Goal: Task Accomplishment & Management: Complete application form

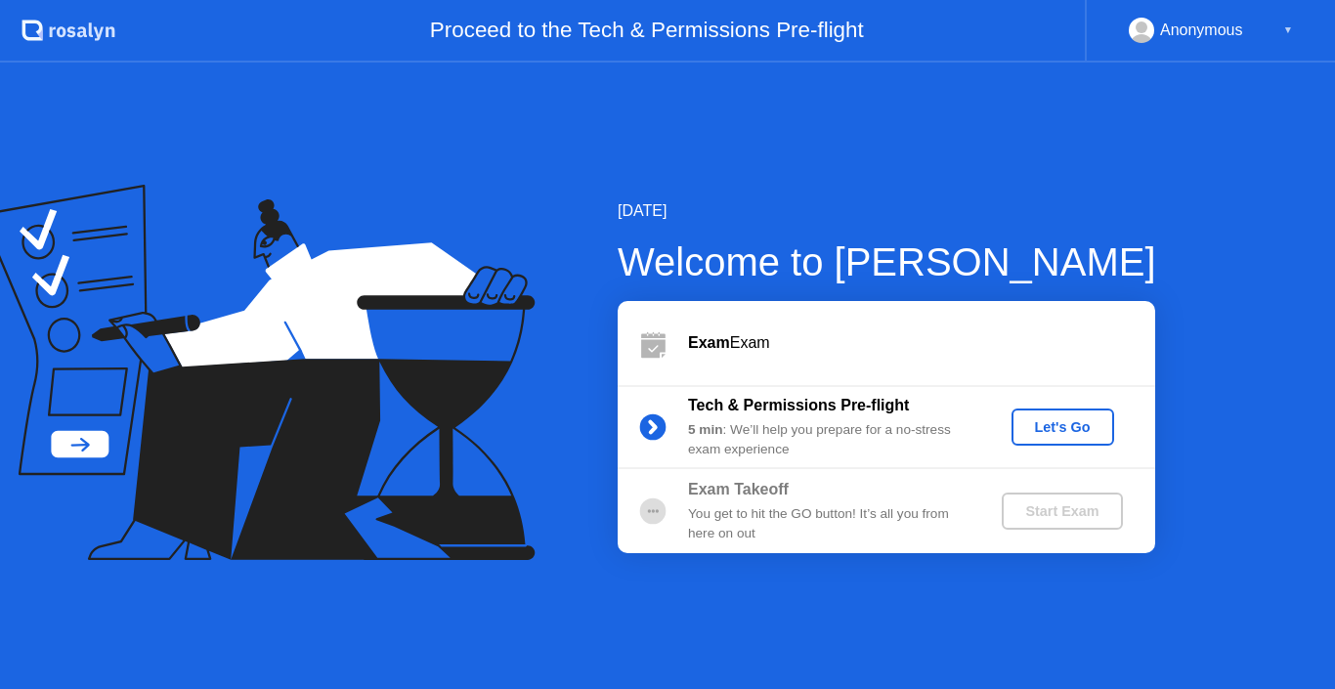
click at [1051, 435] on div "Let's Go" at bounding box center [1062, 427] width 87 height 16
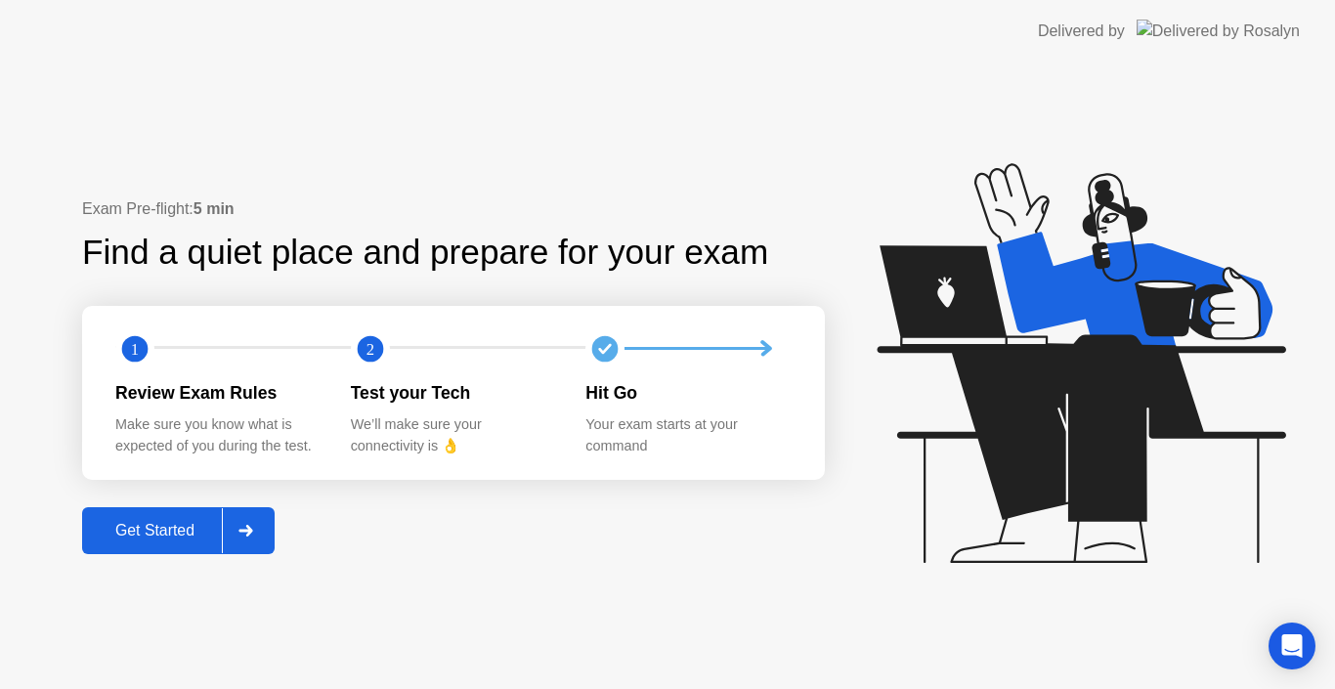
click at [164, 527] on div "Get Started" at bounding box center [155, 531] width 134 height 18
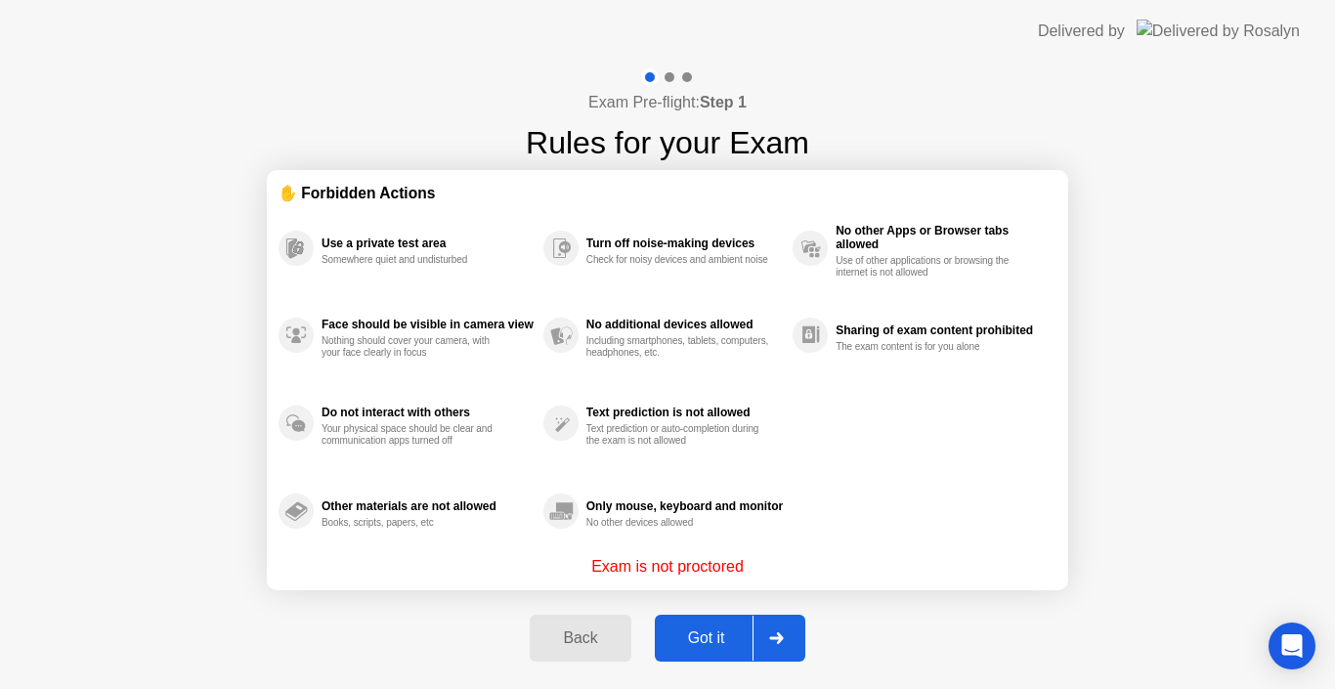
click at [743, 640] on div "Got it" at bounding box center [706, 638] width 92 height 18
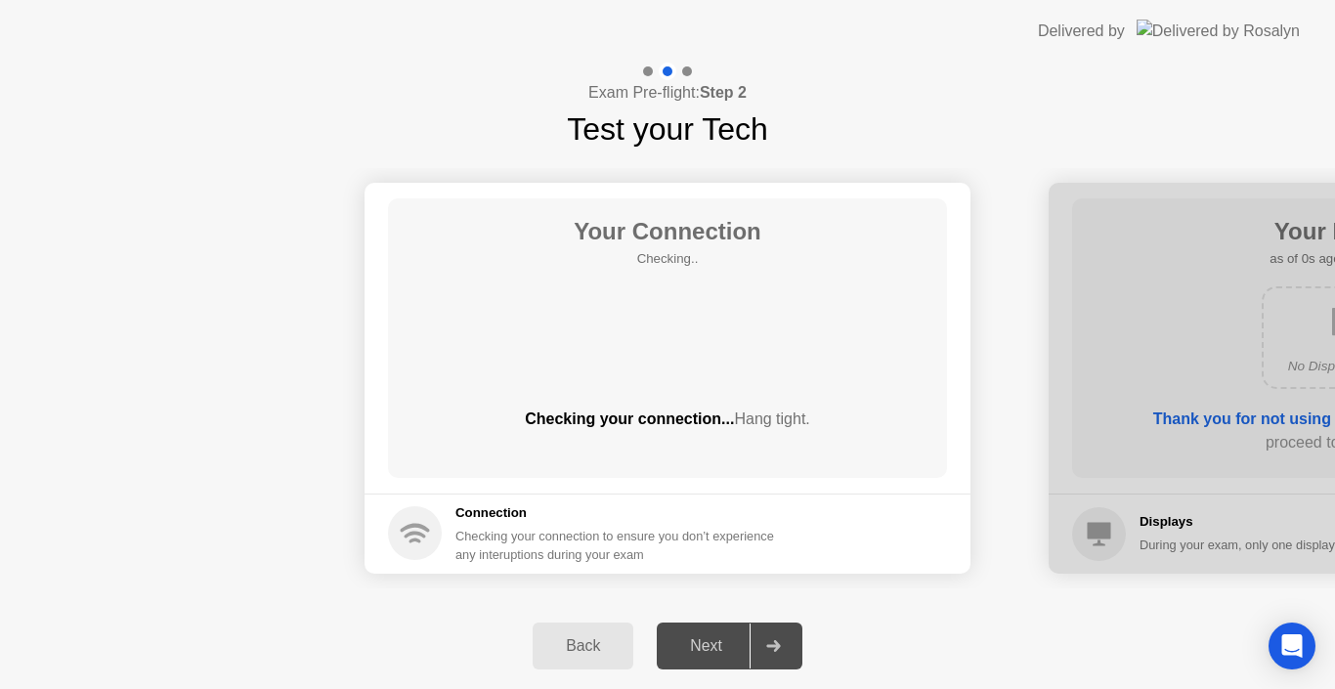
click at [743, 640] on div "Next" at bounding box center [705, 646] width 87 height 18
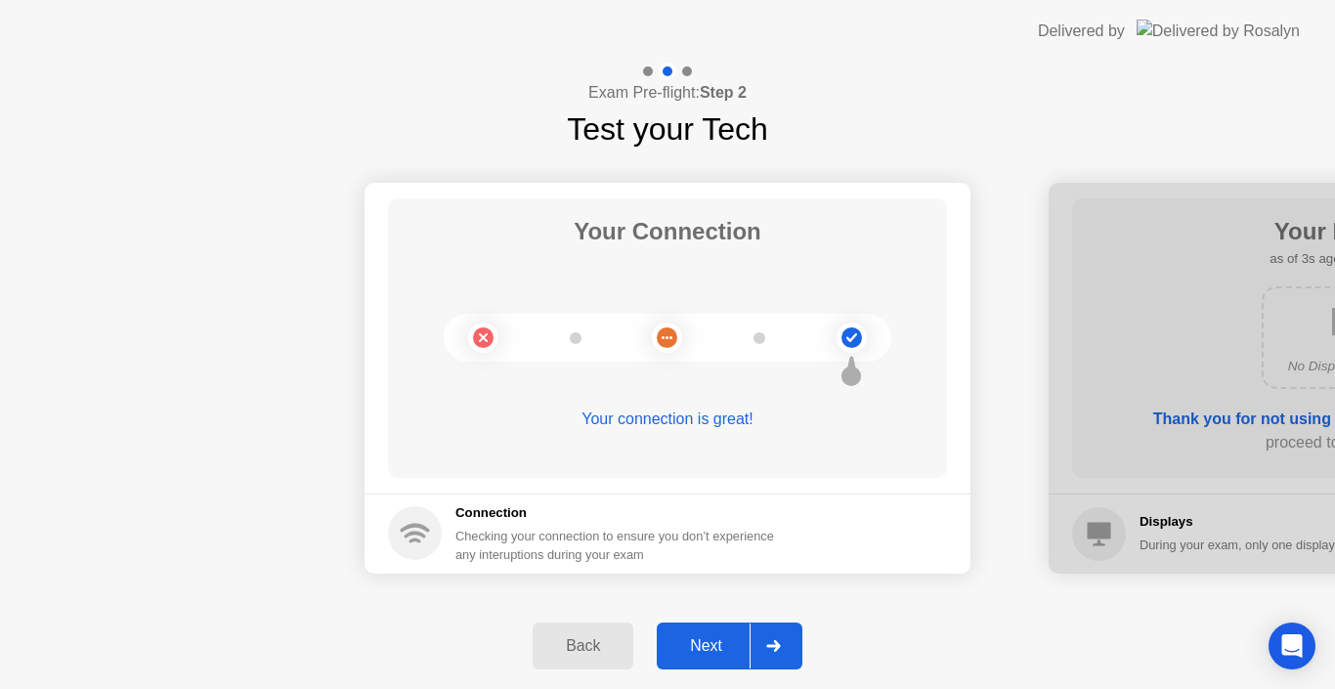
click at [702, 646] on div "Next" at bounding box center [705, 646] width 87 height 18
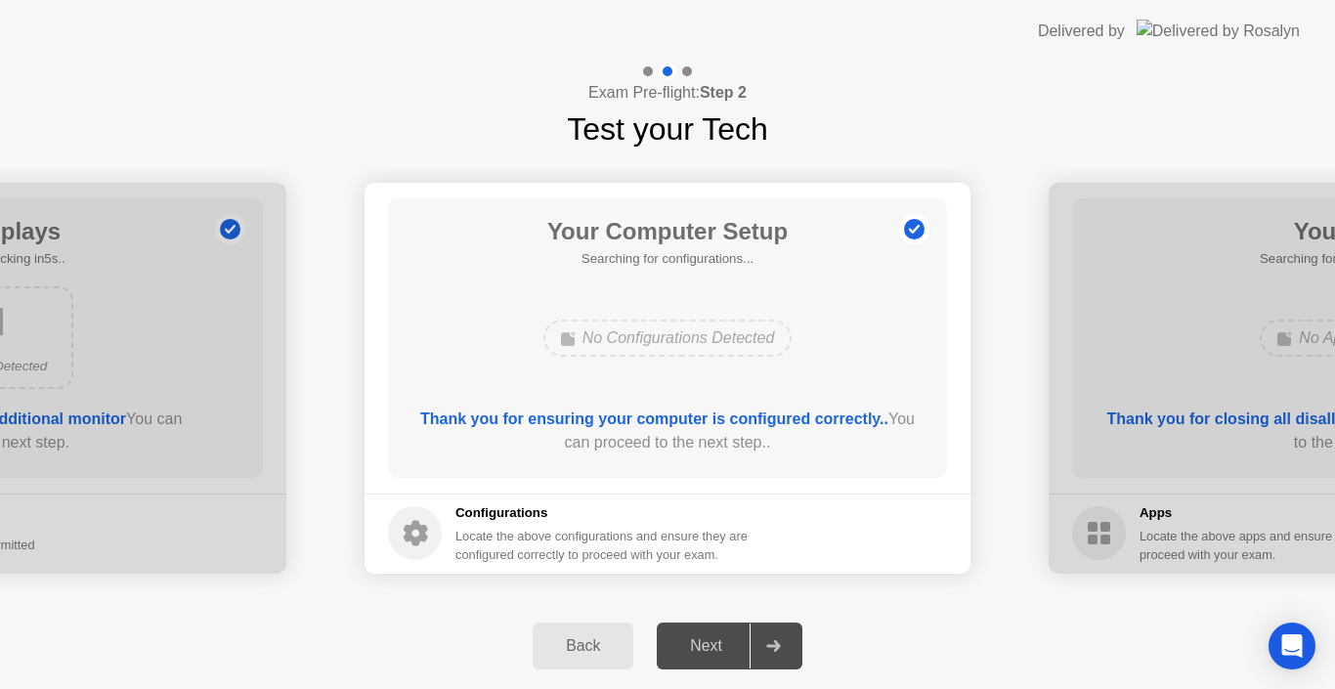
click at [702, 646] on div "Next" at bounding box center [705, 646] width 87 height 18
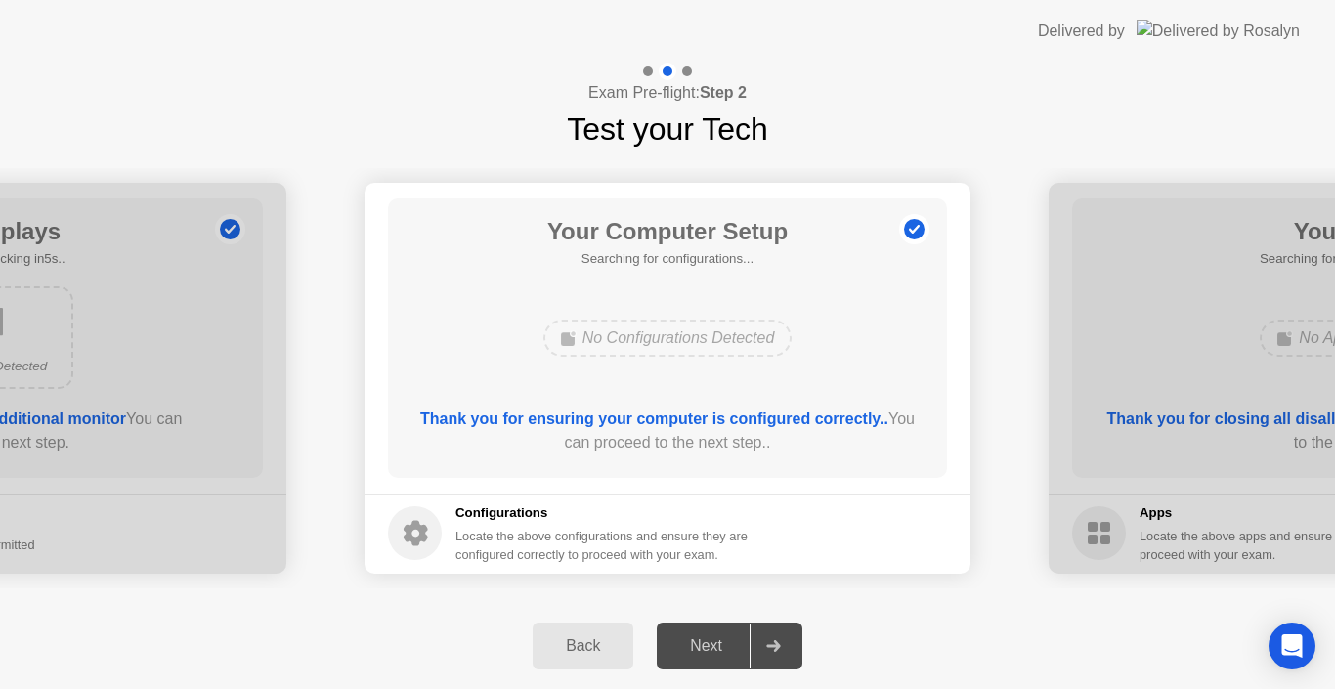
click at [702, 646] on div "Next" at bounding box center [705, 646] width 87 height 18
click at [707, 641] on div "Next" at bounding box center [705, 646] width 87 height 18
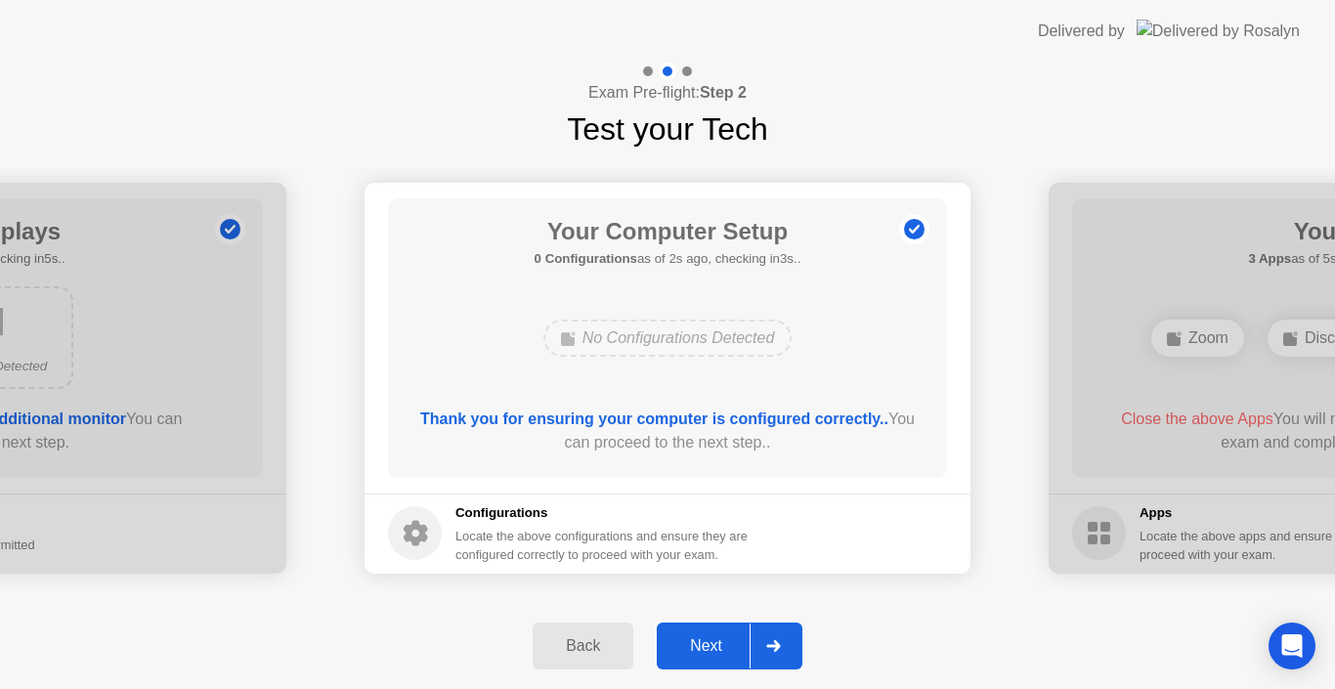
click at [676, 628] on button "Next" at bounding box center [730, 645] width 146 height 47
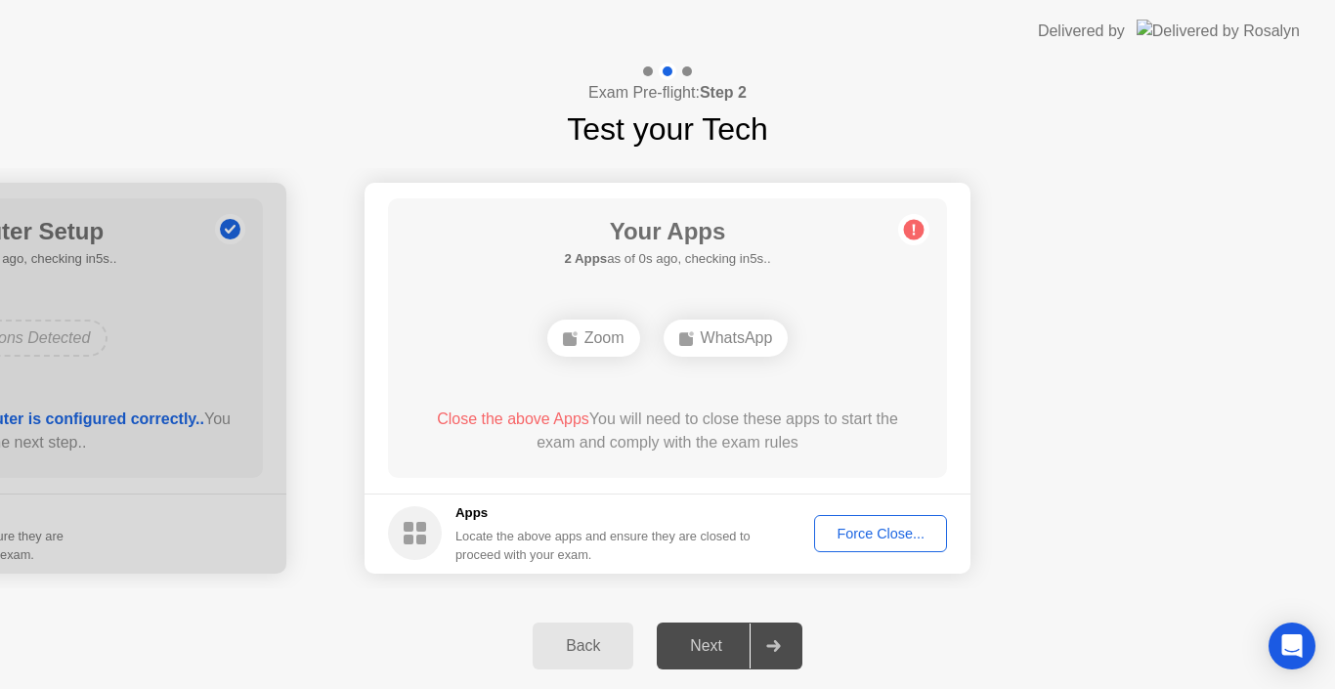
click at [861, 540] on div "Force Close..." at bounding box center [880, 534] width 119 height 16
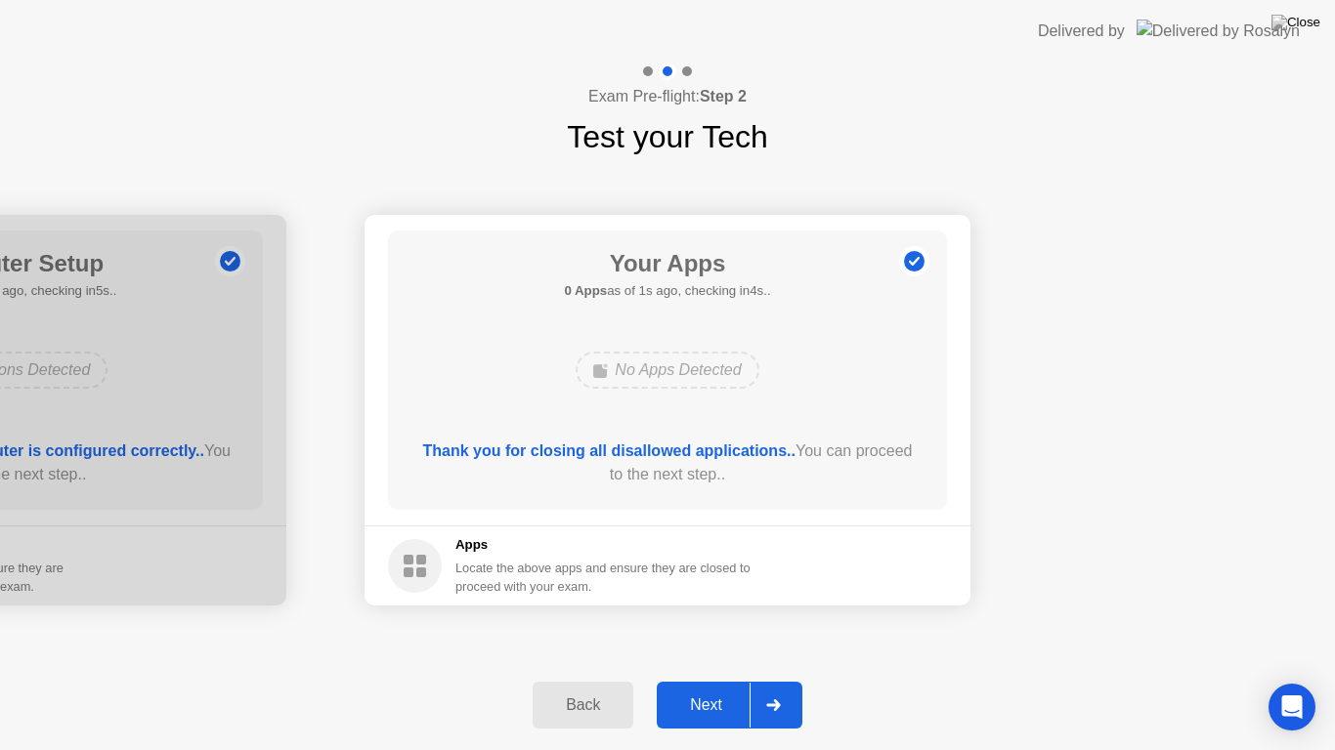
click at [722, 688] on div "Next" at bounding box center [705, 706] width 87 height 18
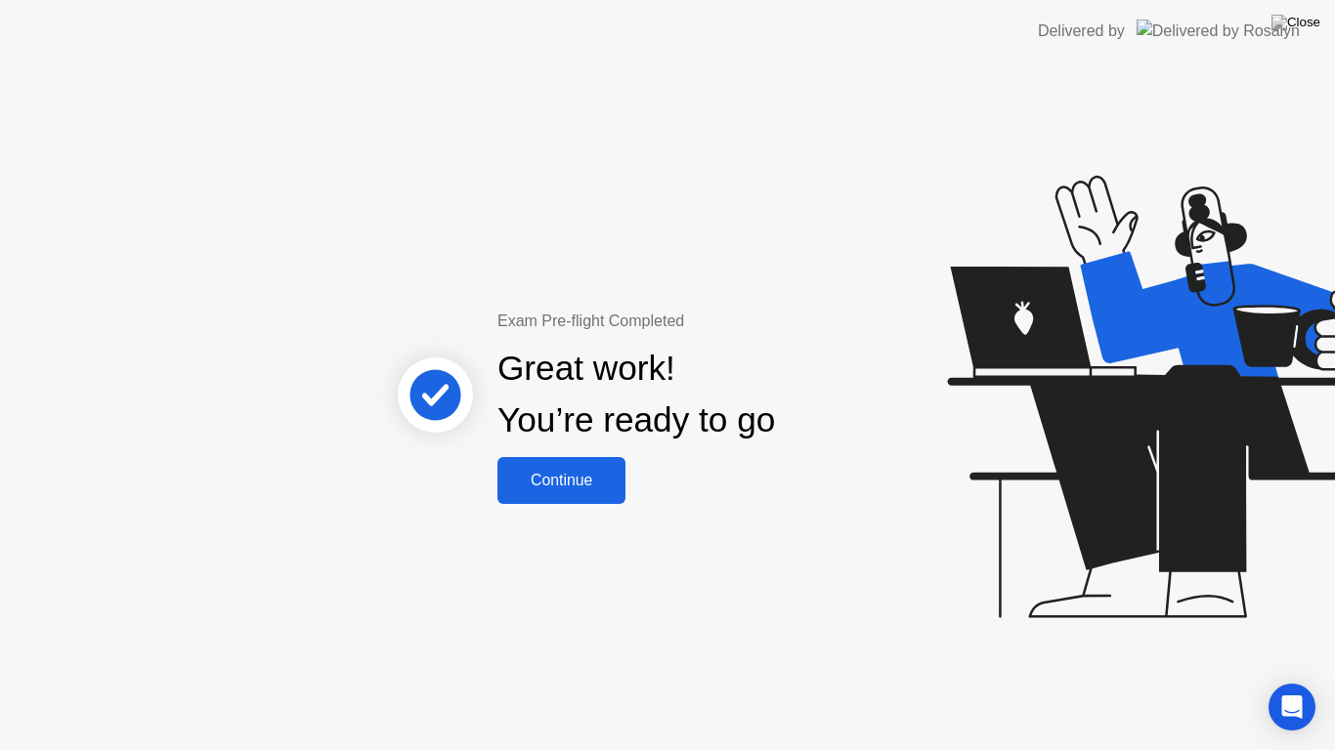
click at [552, 488] on div "Continue" at bounding box center [561, 481] width 116 height 18
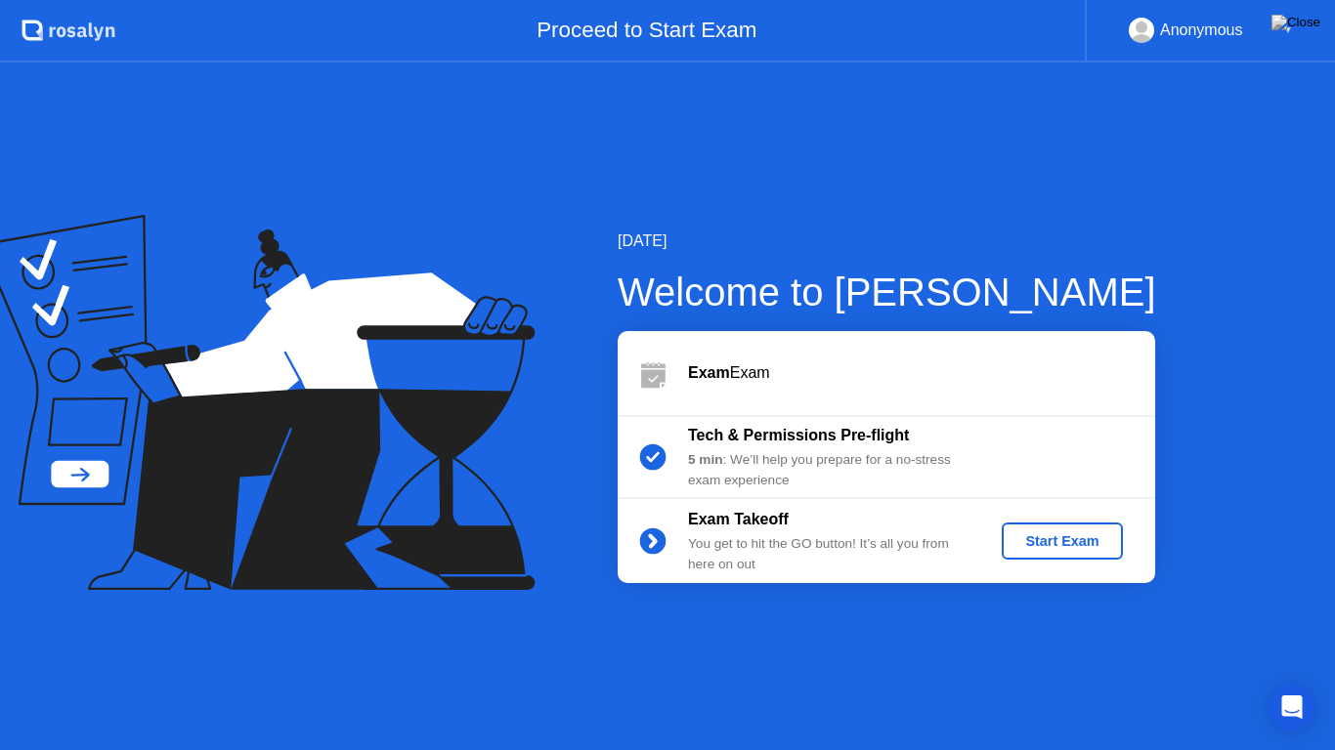
click at [1055, 547] on div "Start Exam" at bounding box center [1061, 541] width 105 height 16
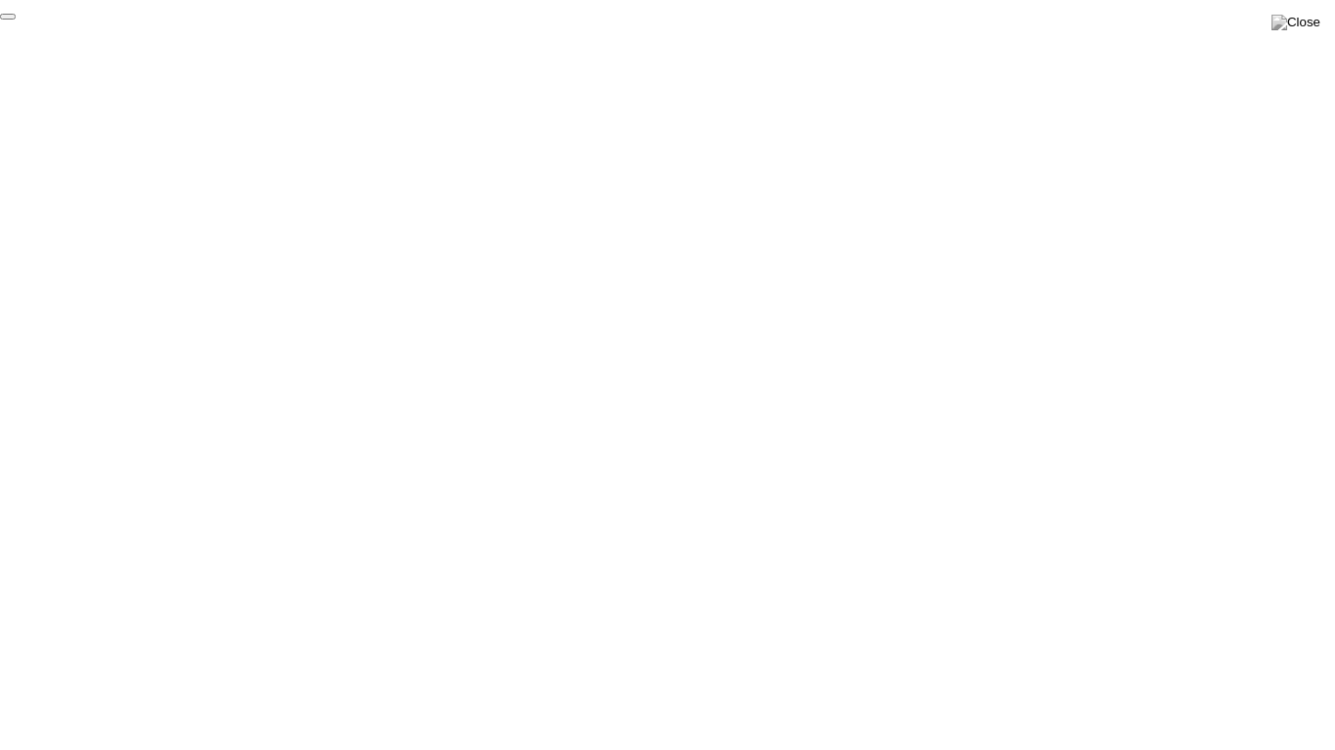
click div "End Proctoring Session"
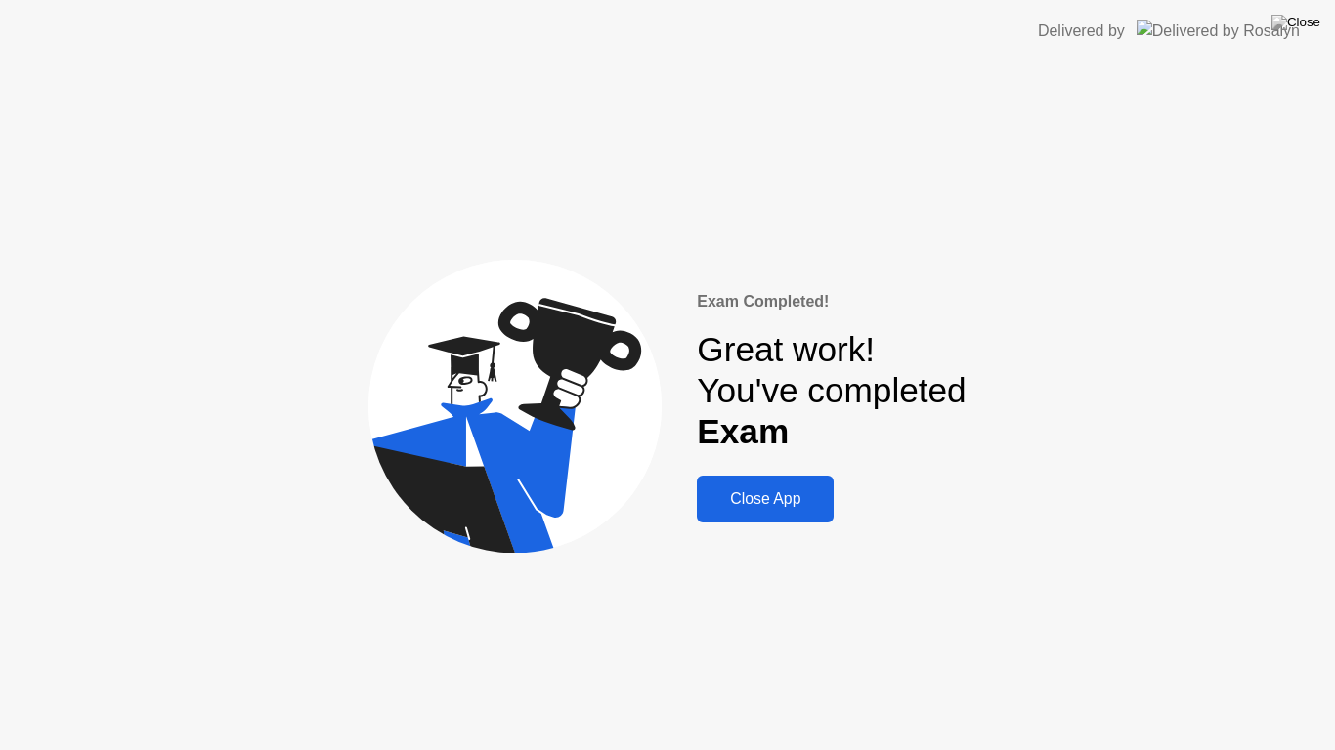
click at [777, 500] on div "Close App" at bounding box center [764, 499] width 125 height 18
